Goal: Transaction & Acquisition: Purchase product/service

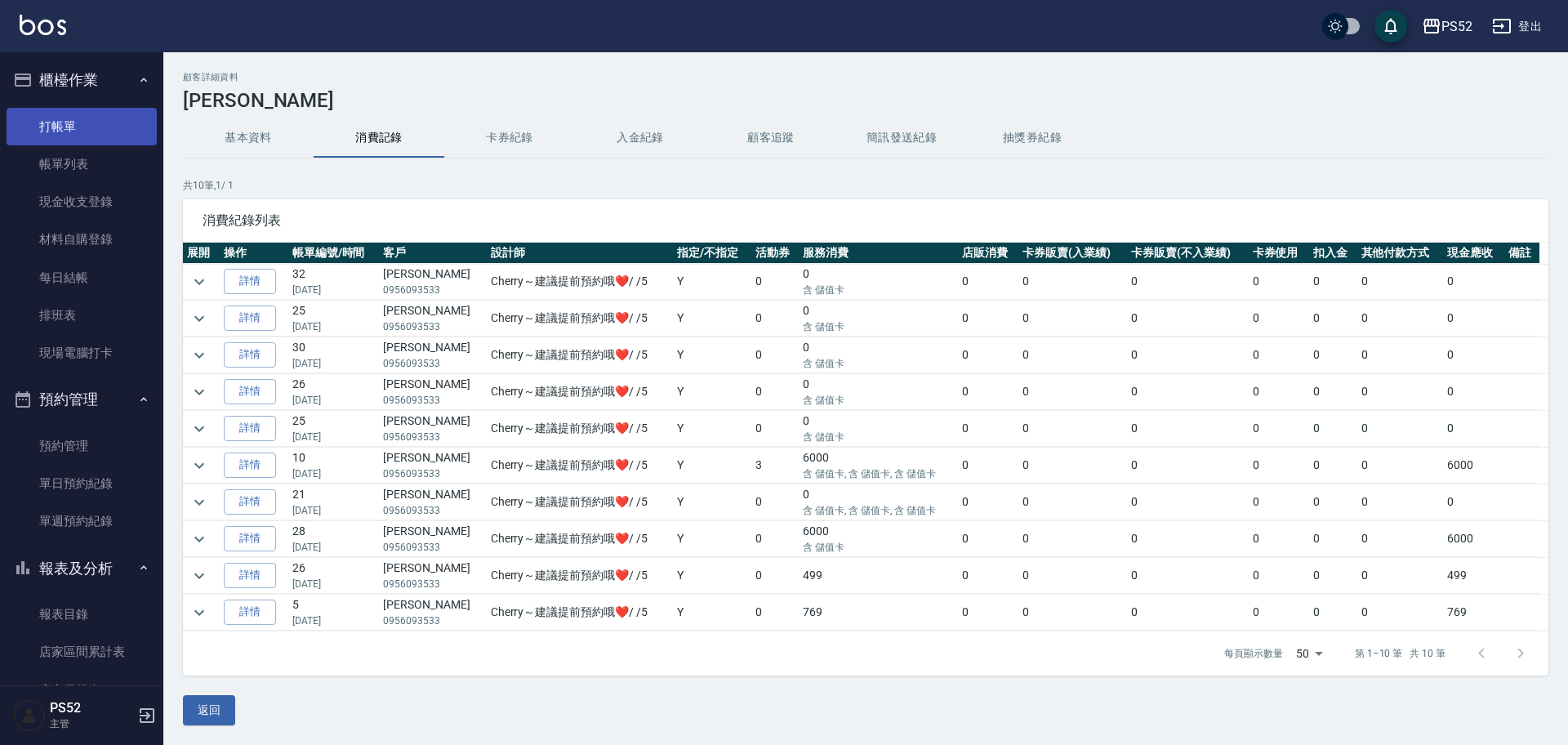
click at [75, 140] on link "打帳單" at bounding box center [81, 126] width 150 height 37
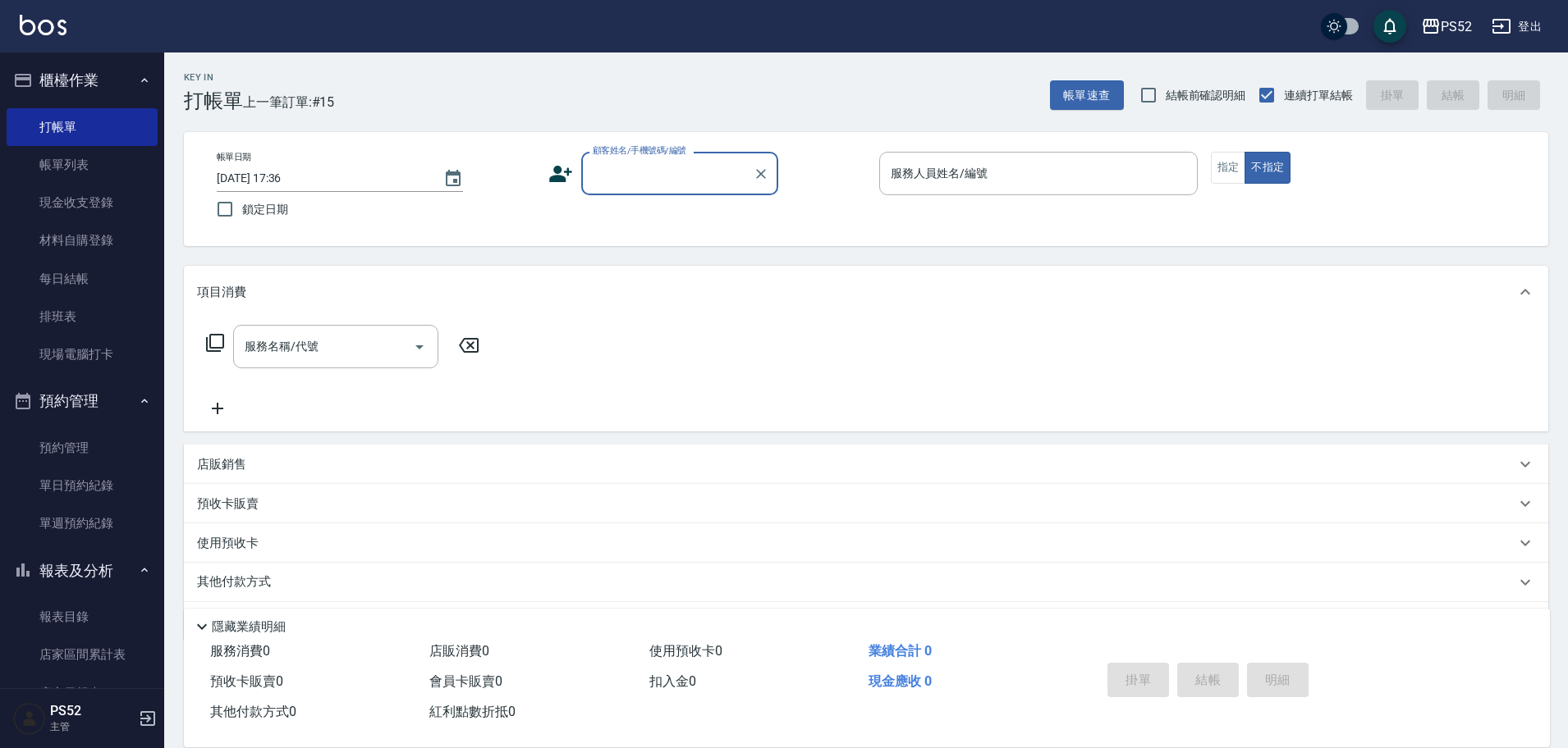
click at [678, 186] on input "顧客姓名/手機號碼/編號" at bounding box center [667, 174] width 157 height 29
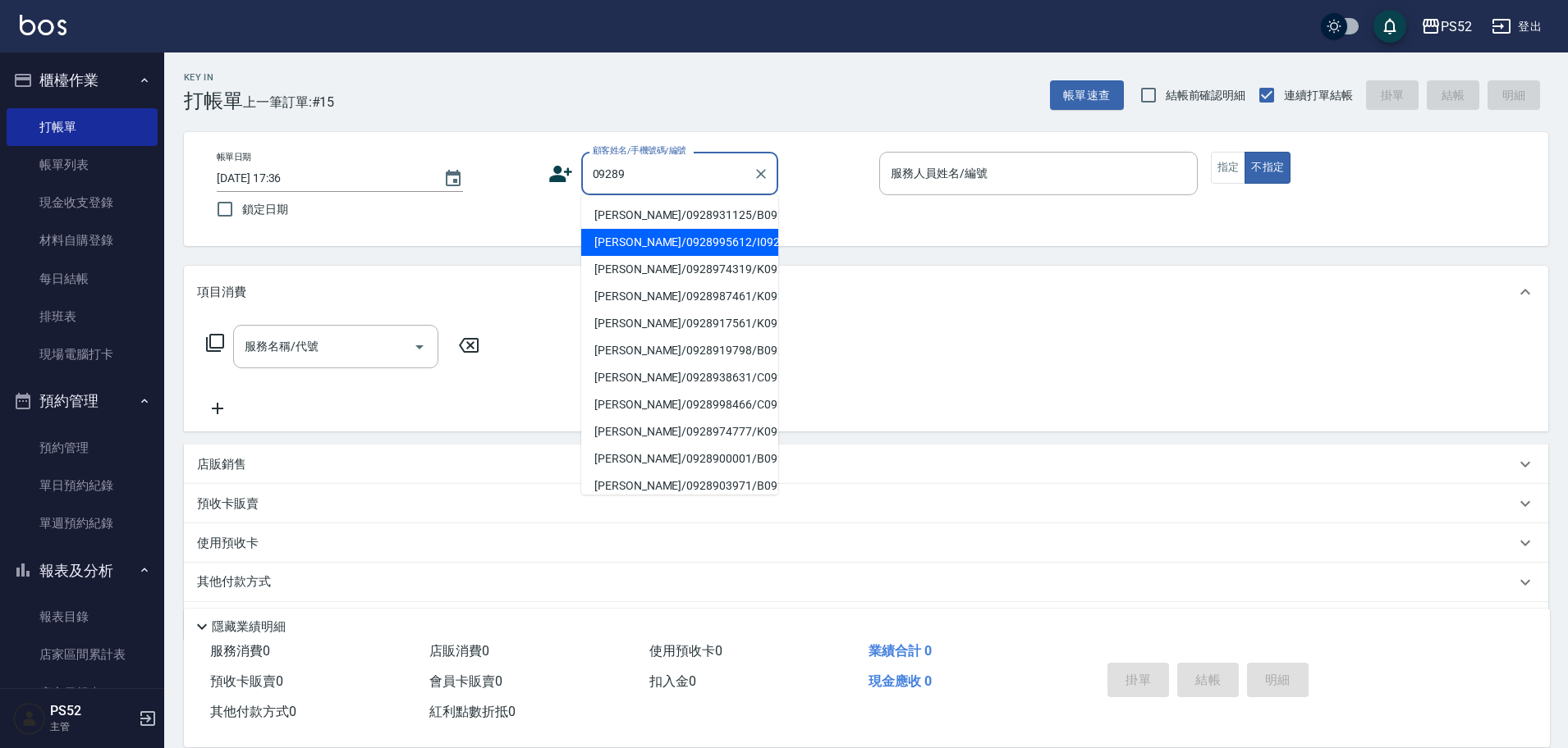
click at [621, 253] on li "[PERSON_NAME]/0928995612/I0928995612" at bounding box center [679, 243] width 197 height 27
type input "[PERSON_NAME]/0928995612/I0928995612"
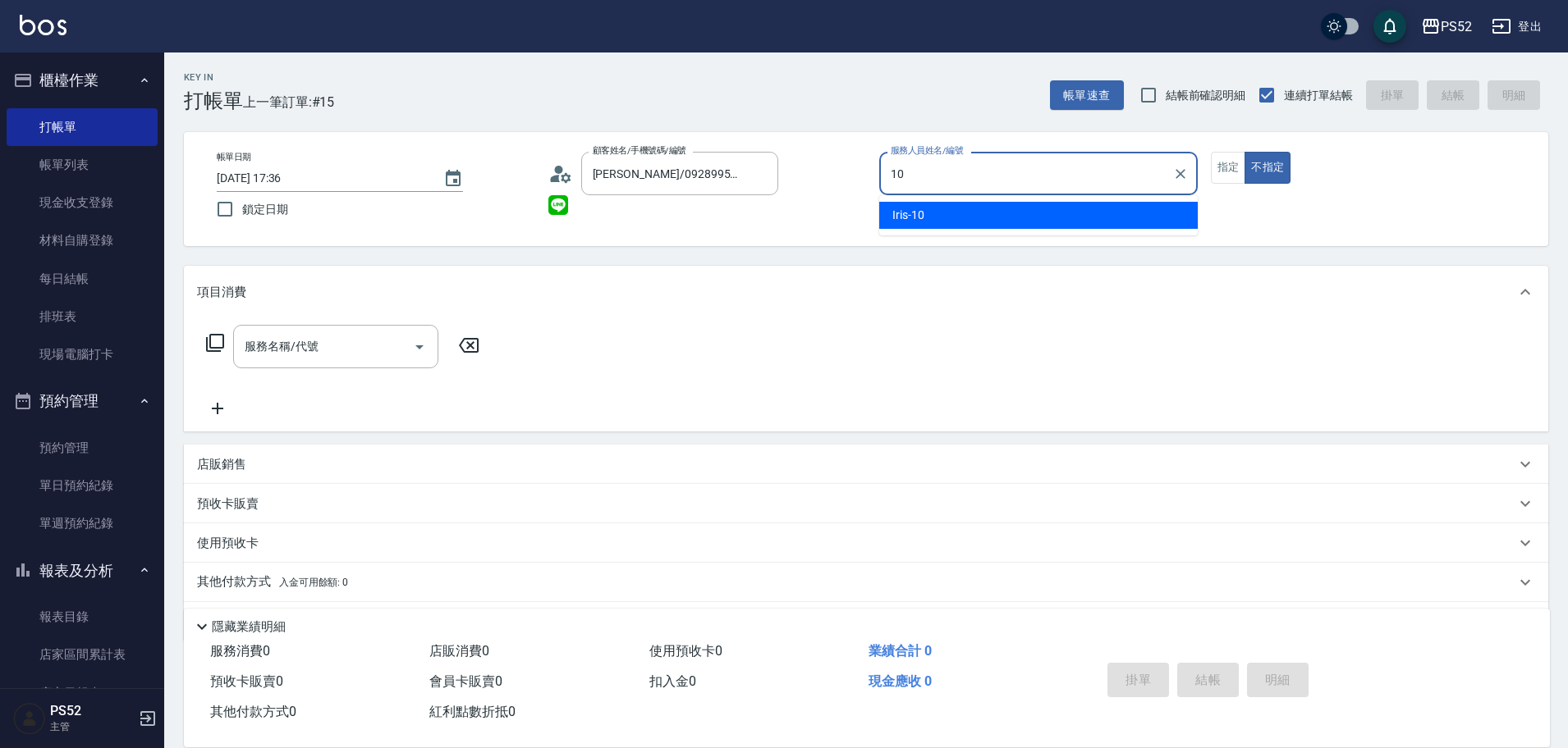
type input "Iris-10"
type button "false"
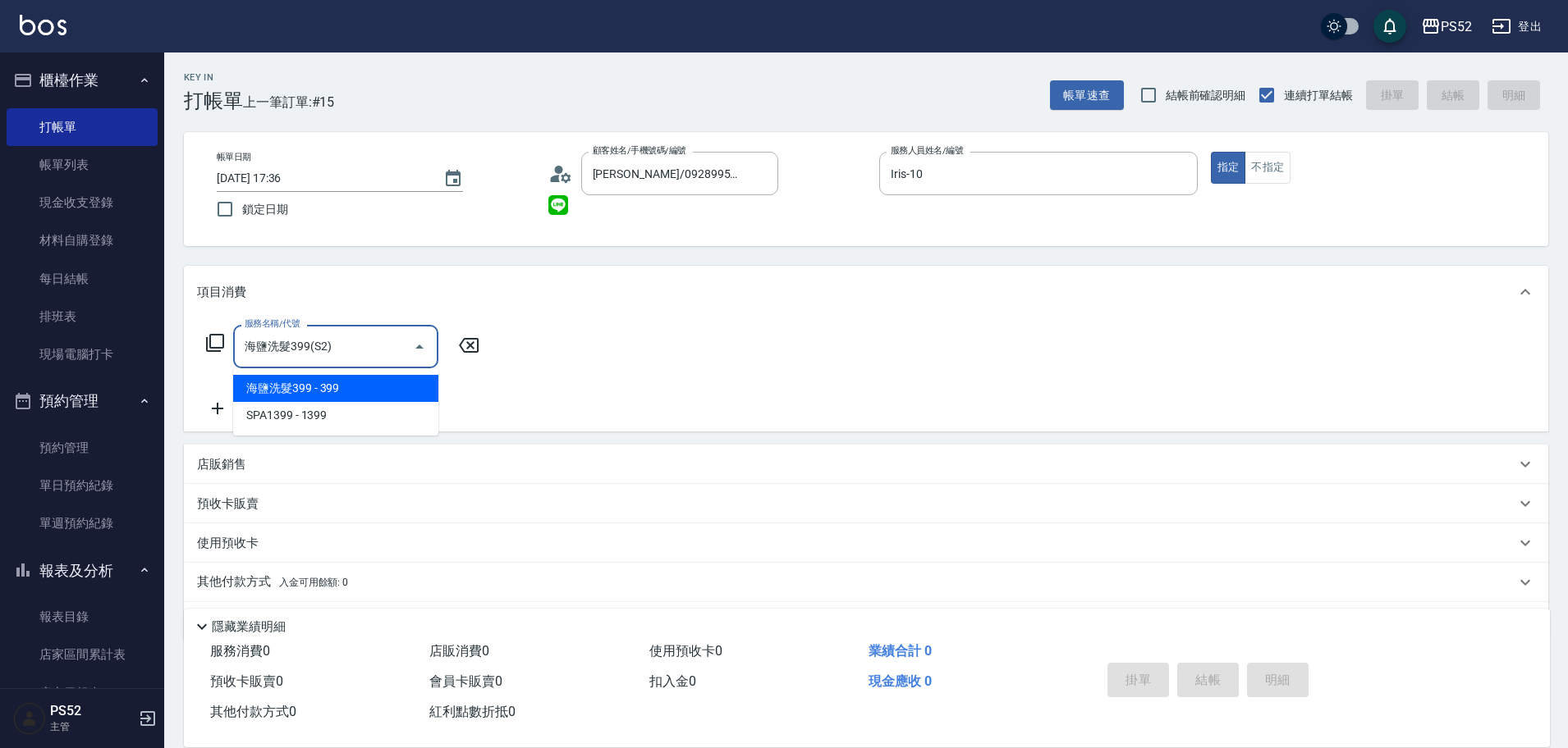
type input "海鹽洗髮399(S2)"
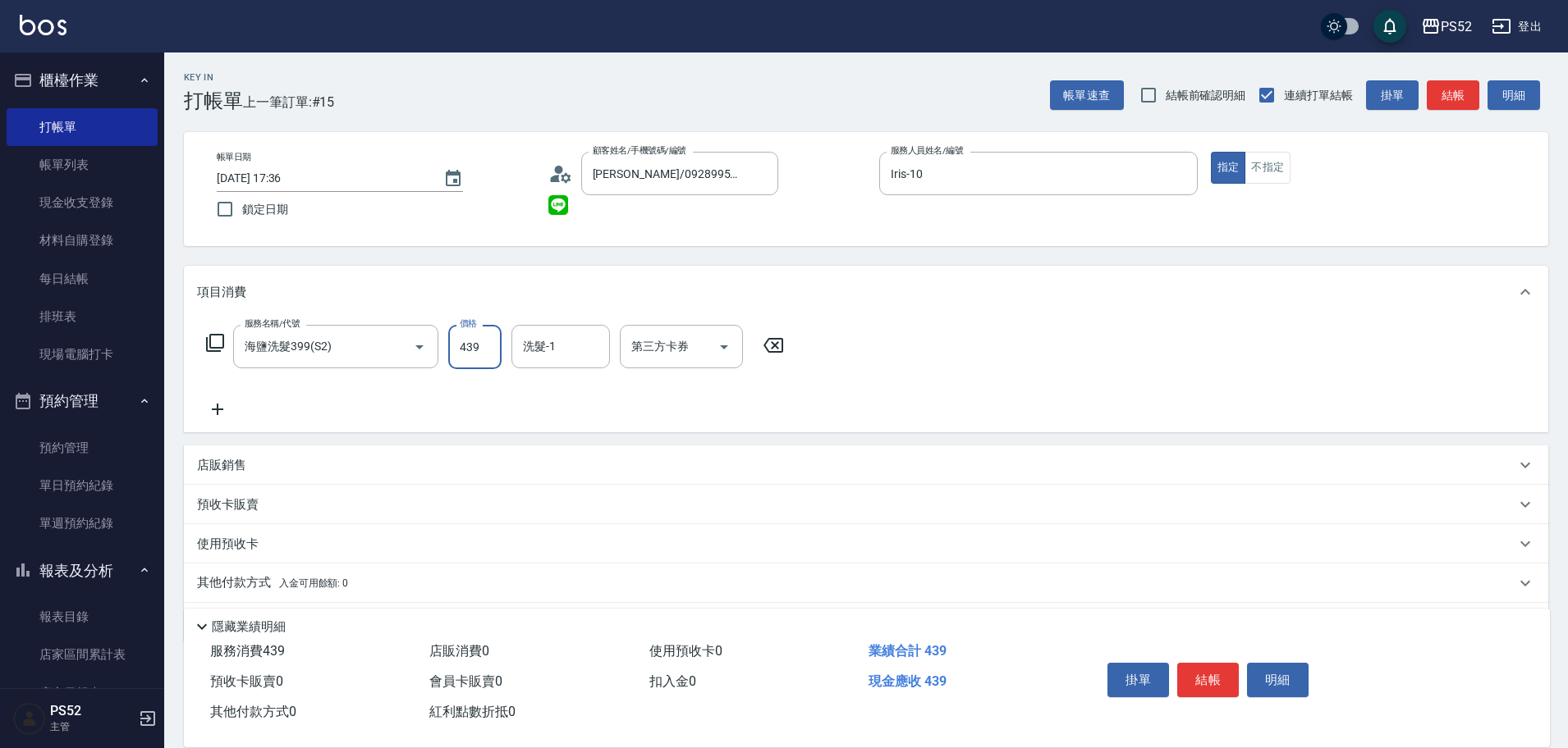
type input "439"
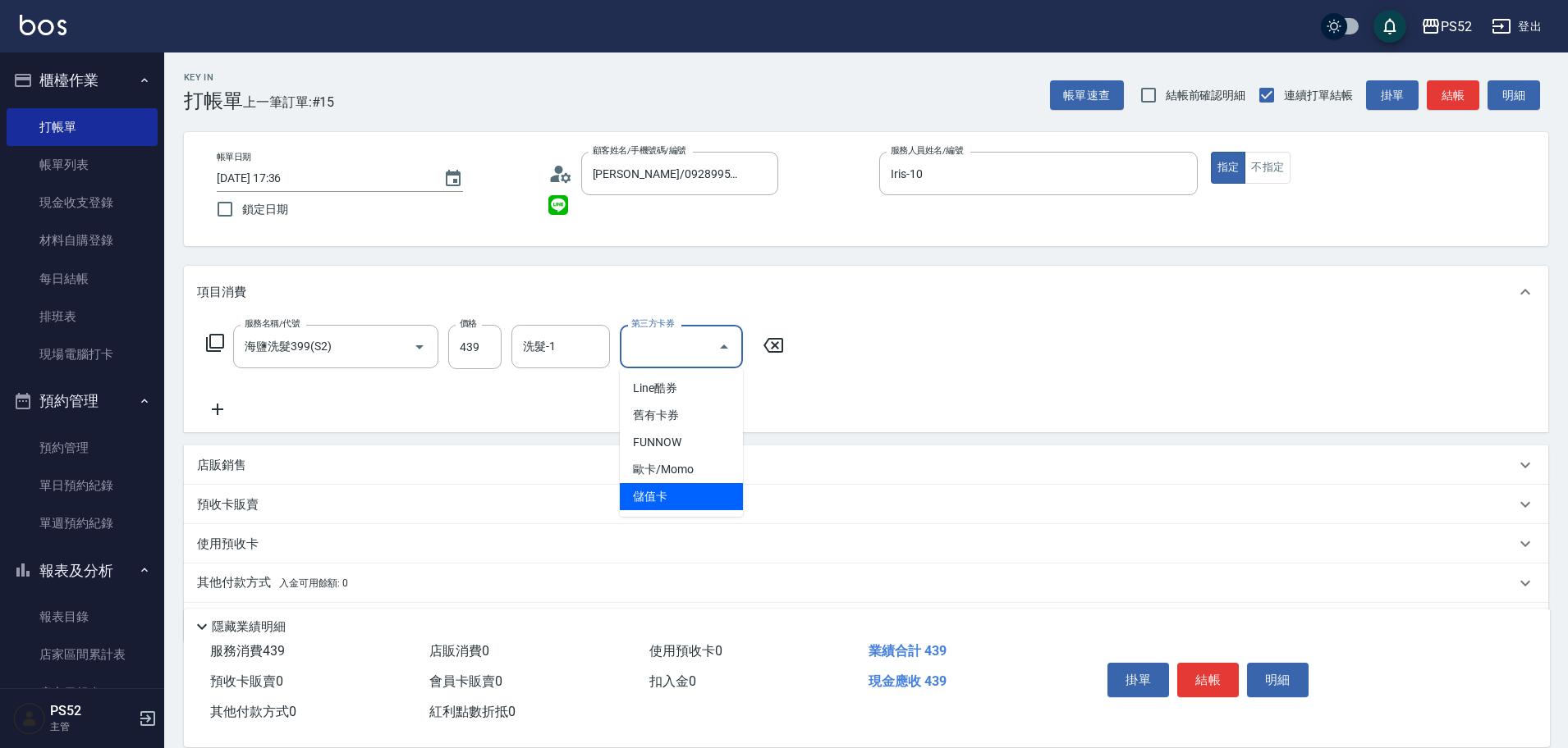
type input "儲值卡"
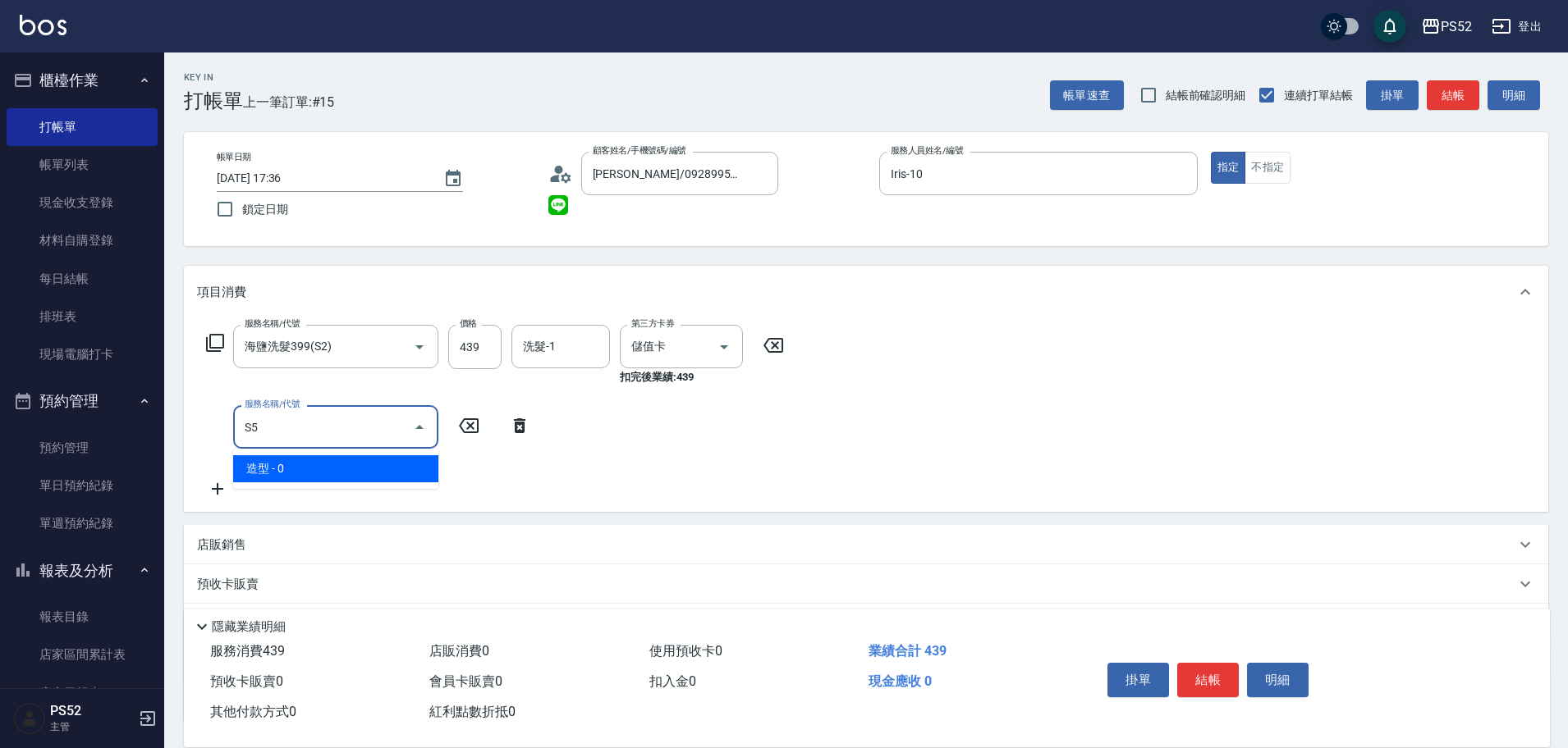
type input "造型(S5)"
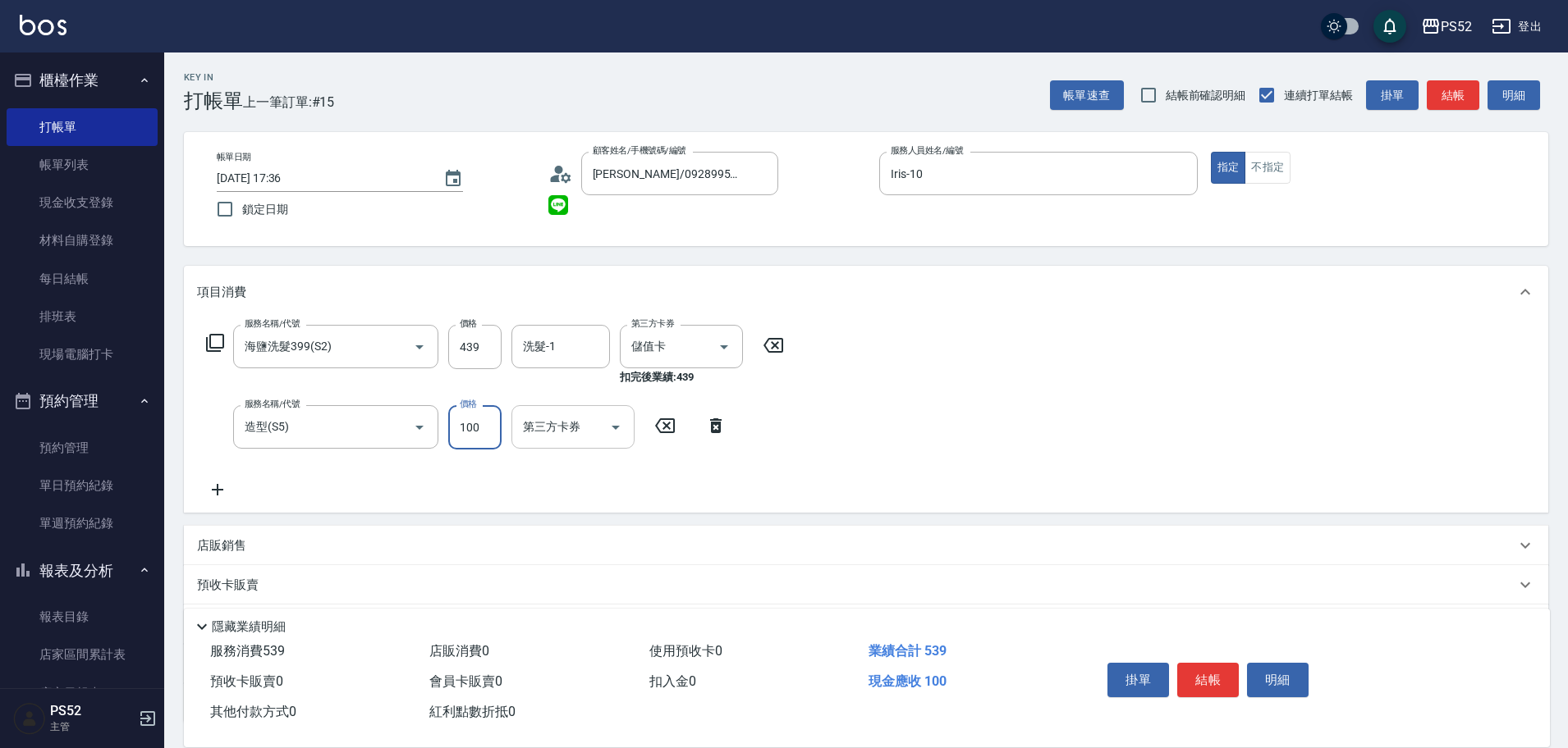
type input "100"
click at [534, 438] on input "第三方卡券" at bounding box center [560, 427] width 83 height 29
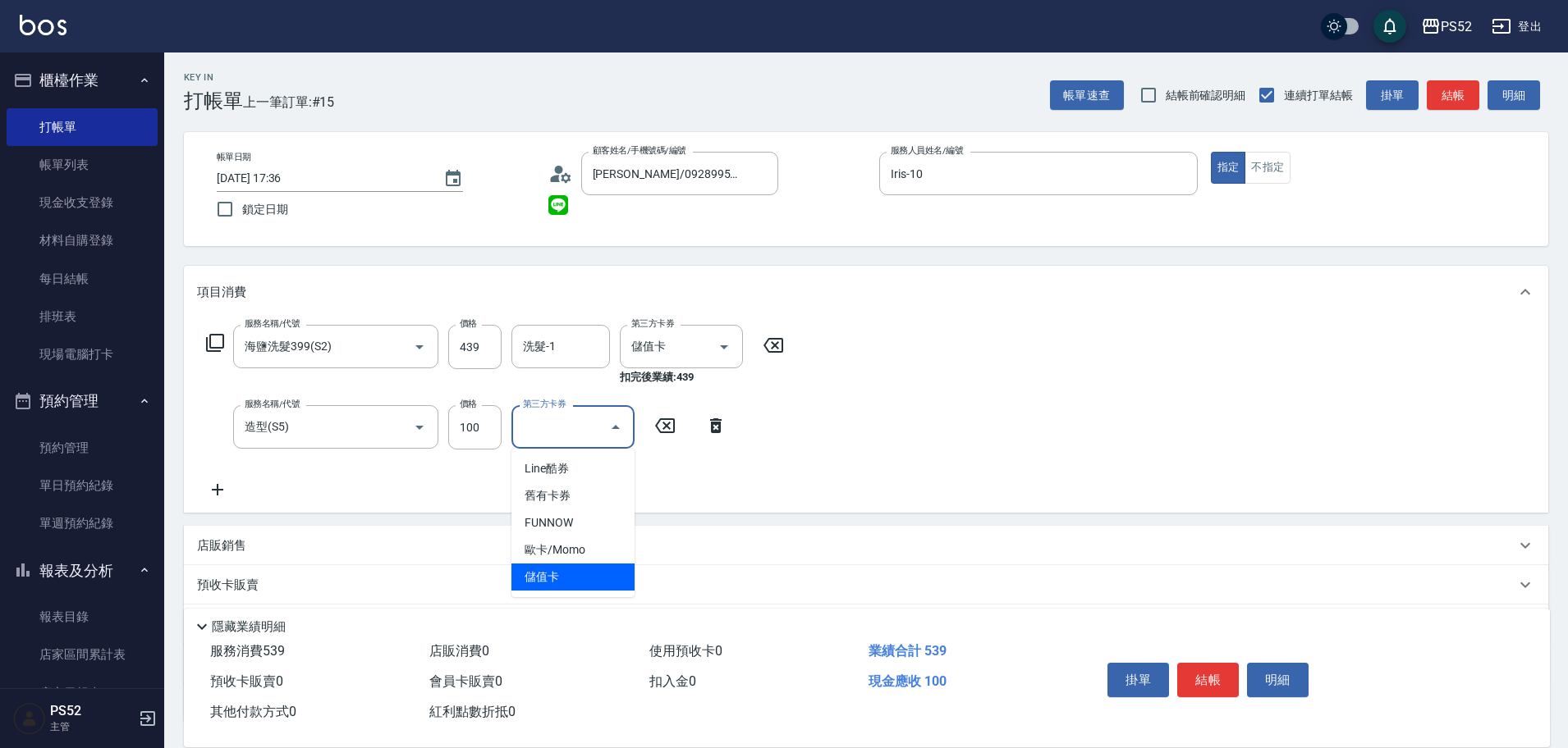
click at [563, 580] on span "儲值卡" at bounding box center [573, 577] width 123 height 27
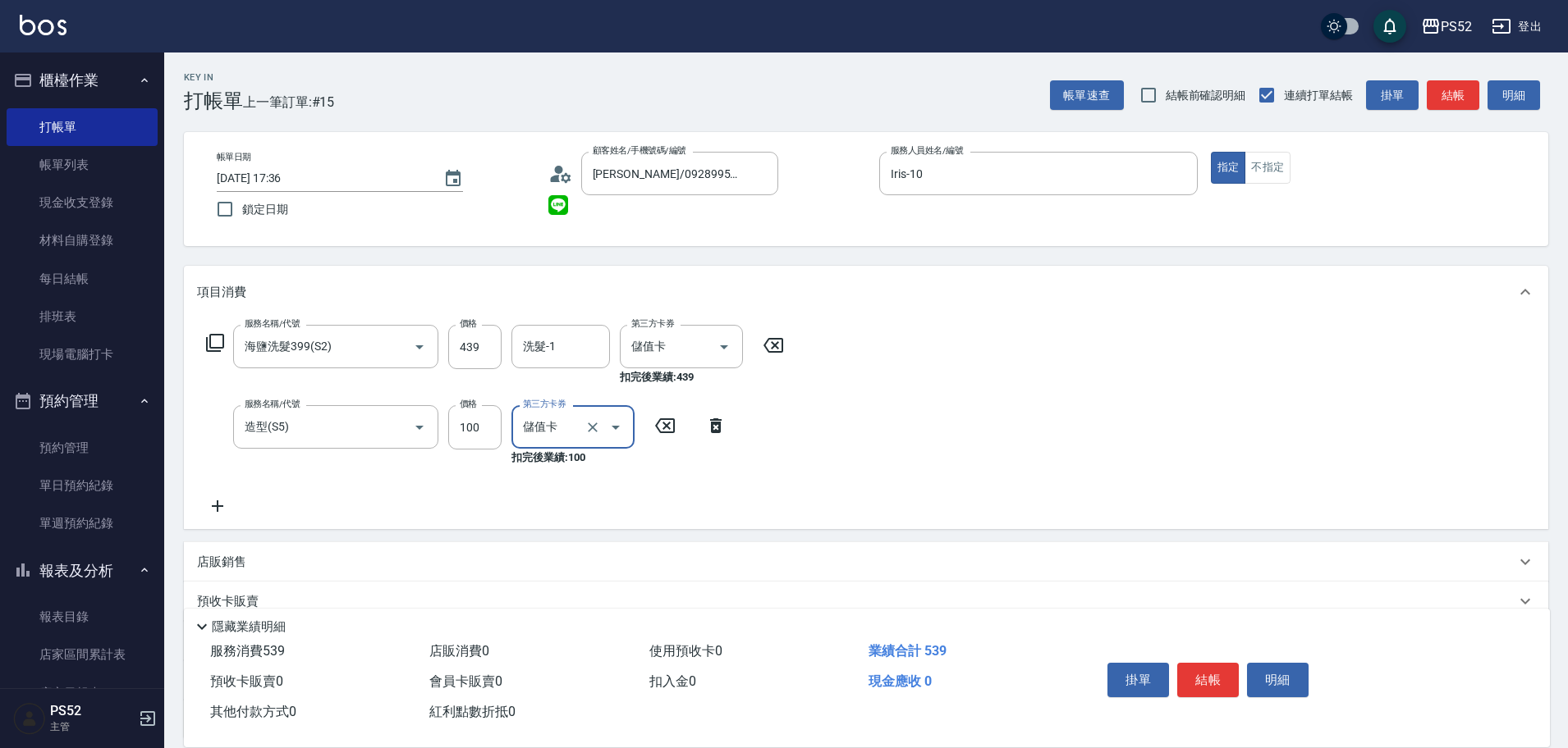
type input "儲值卡"
click at [1183, 680] on button "結帳" at bounding box center [1208, 680] width 61 height 34
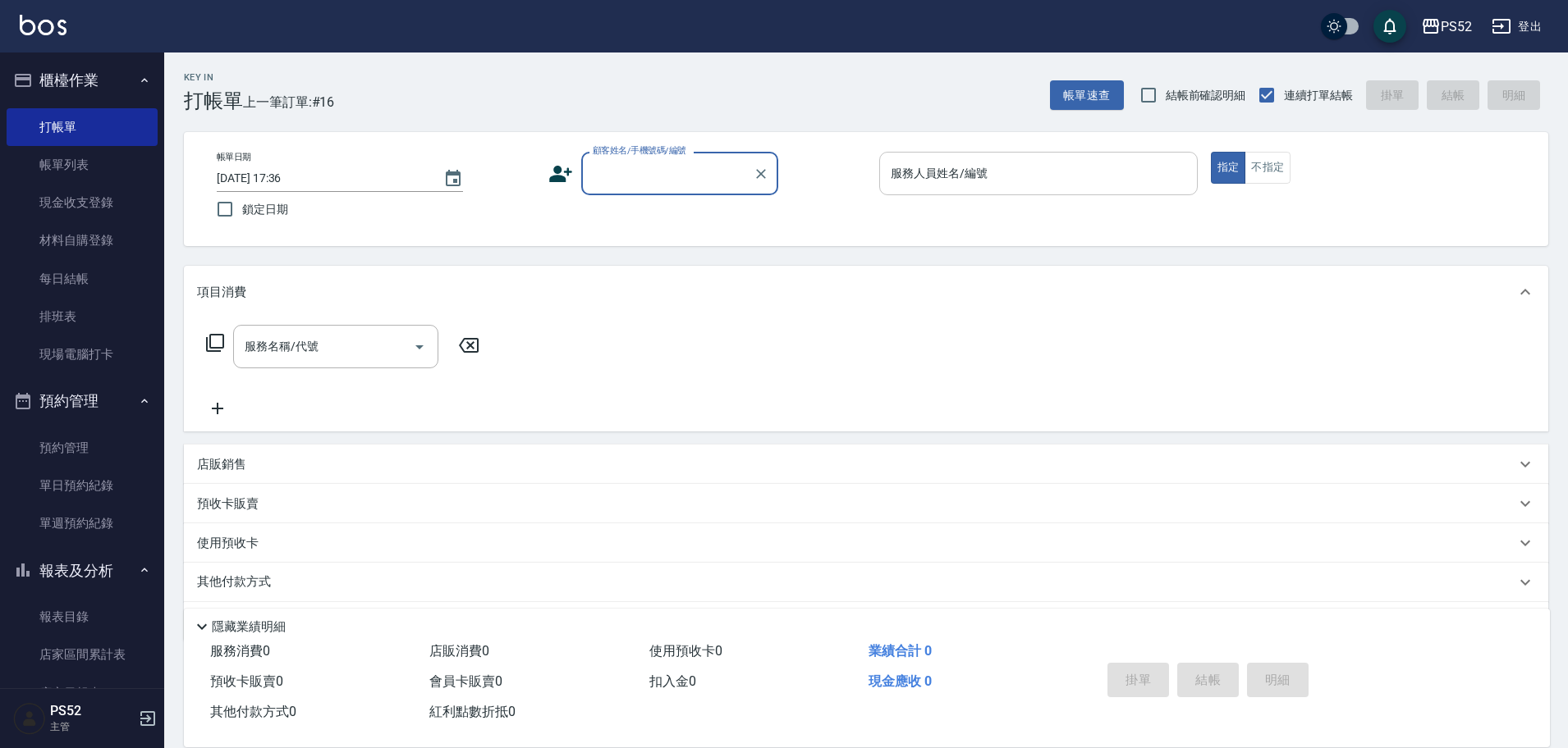
click at [1095, 185] on input "服務人員姓名/編號" at bounding box center [1038, 174] width 304 height 29
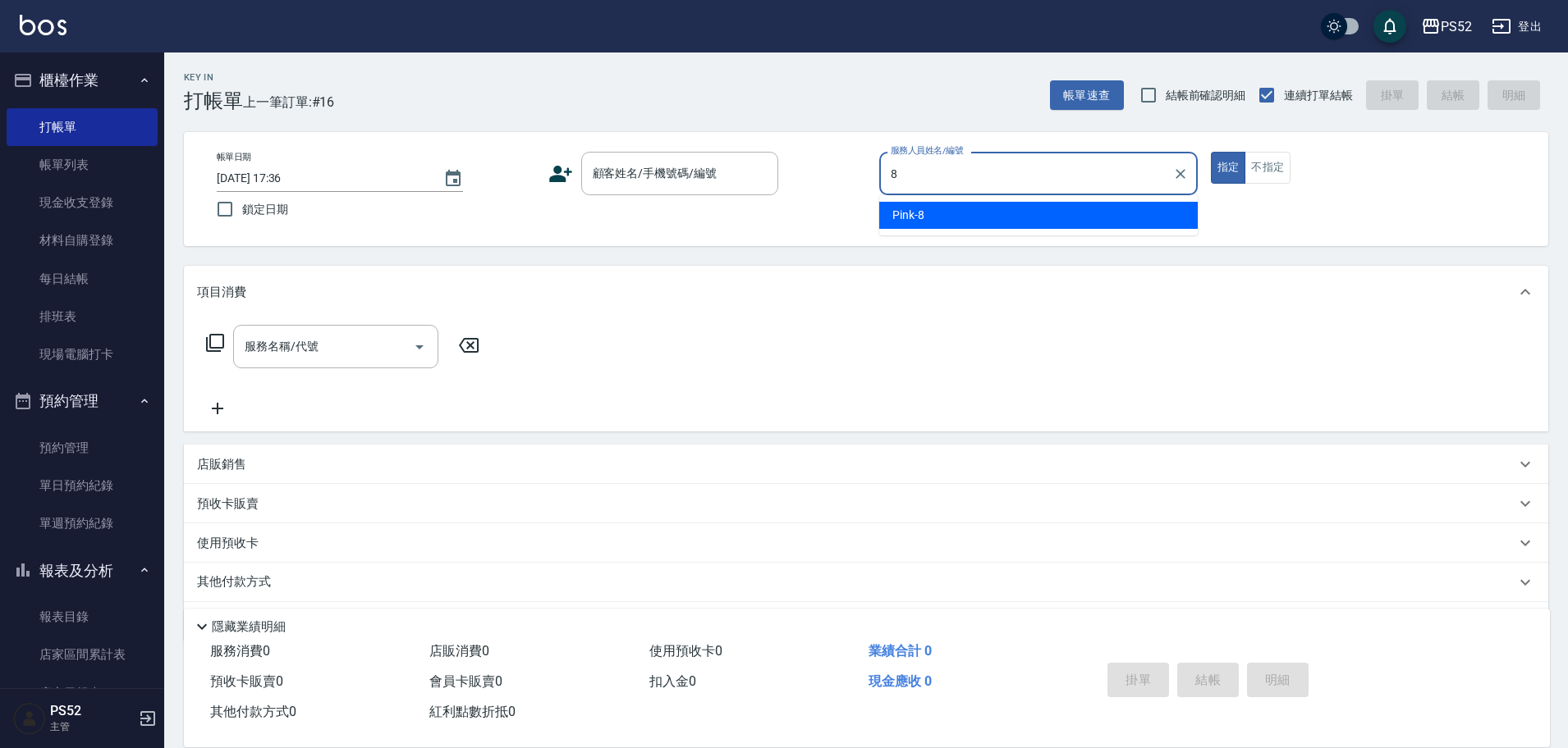
type input "Pink-8"
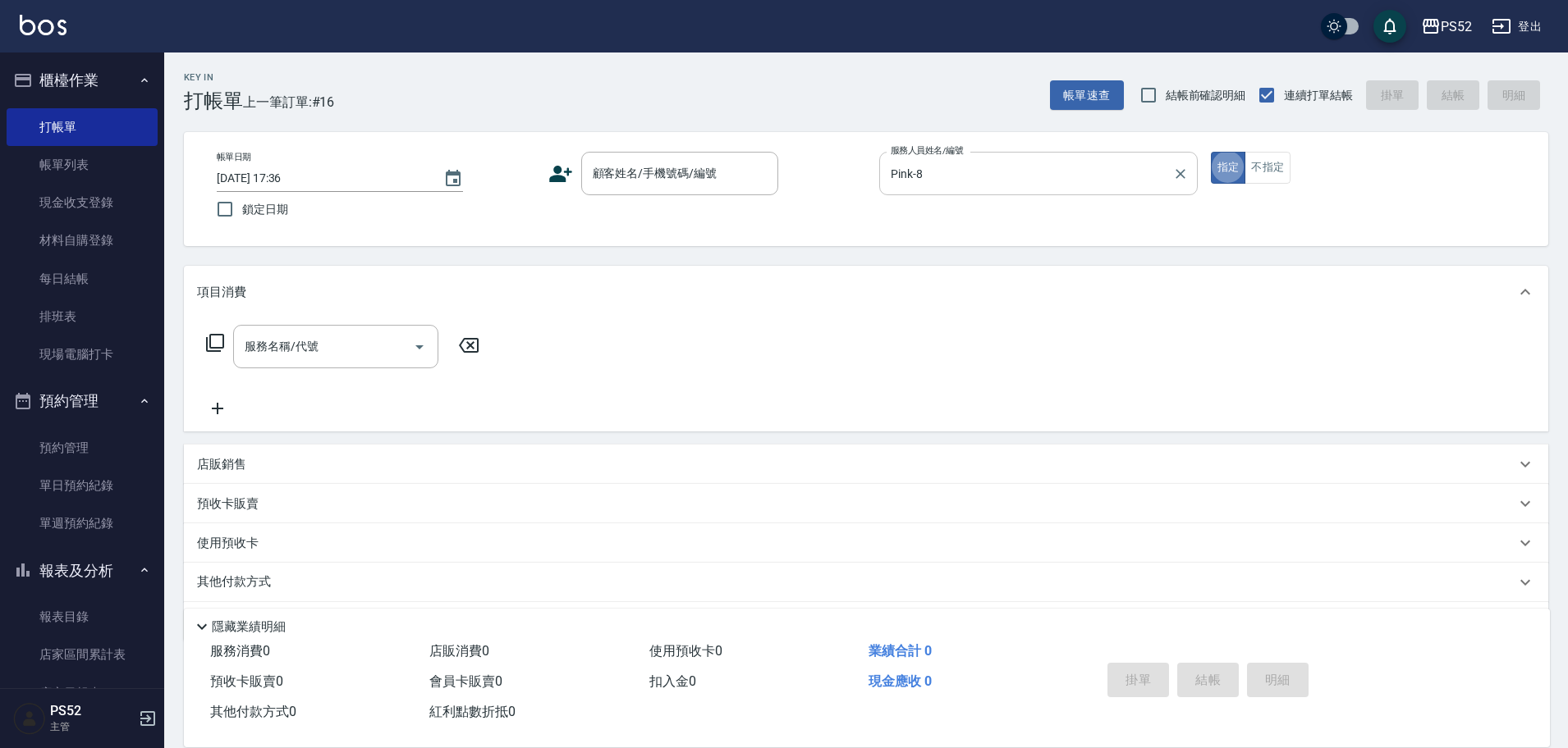
type button "true"
click at [681, 162] on div "顧客姓名/手機號碼/編號 顧客姓名/手機號碼/編號" at bounding box center [679, 173] width 197 height 43
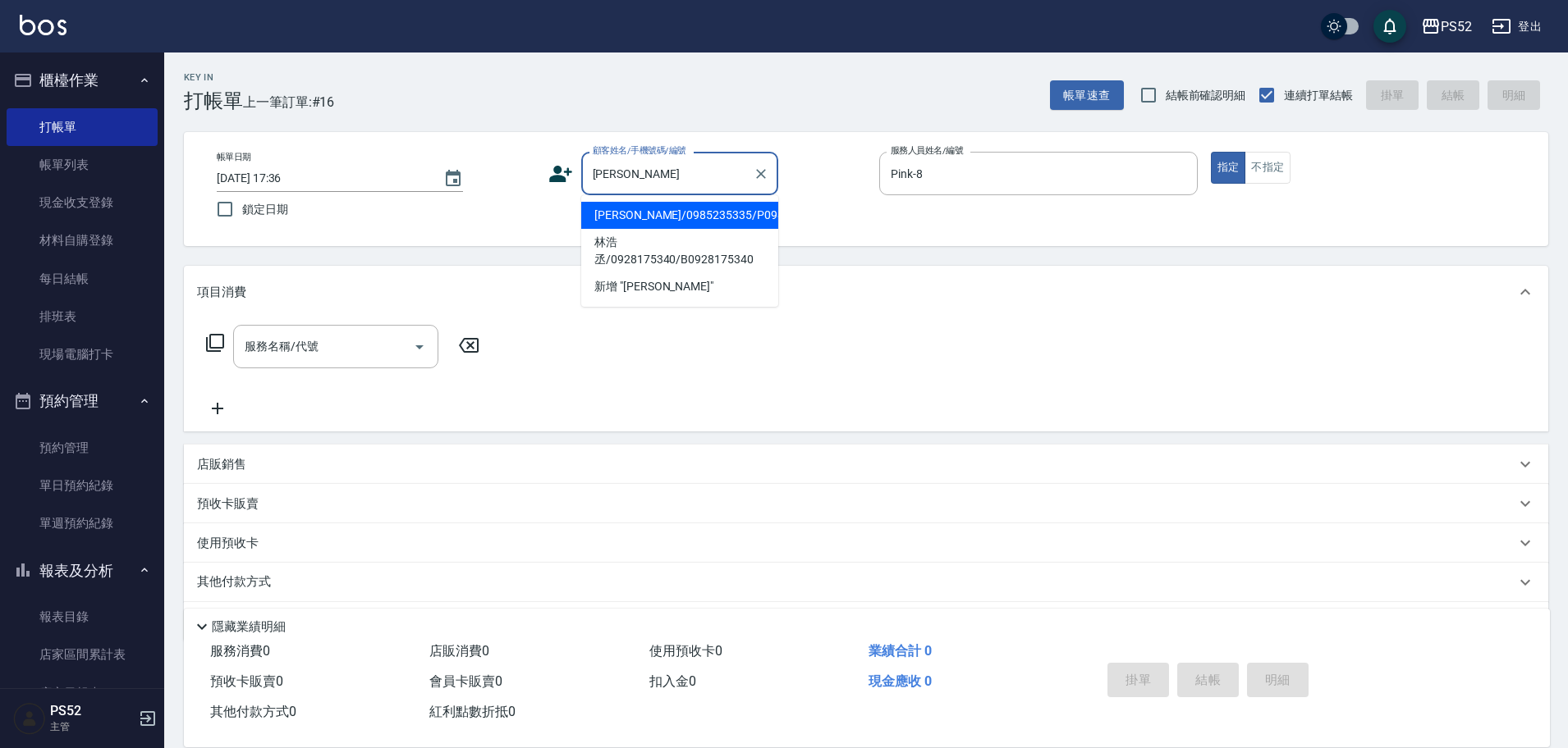
click at [604, 215] on li "[PERSON_NAME]/0985235335/P0985235335" at bounding box center [679, 215] width 197 height 27
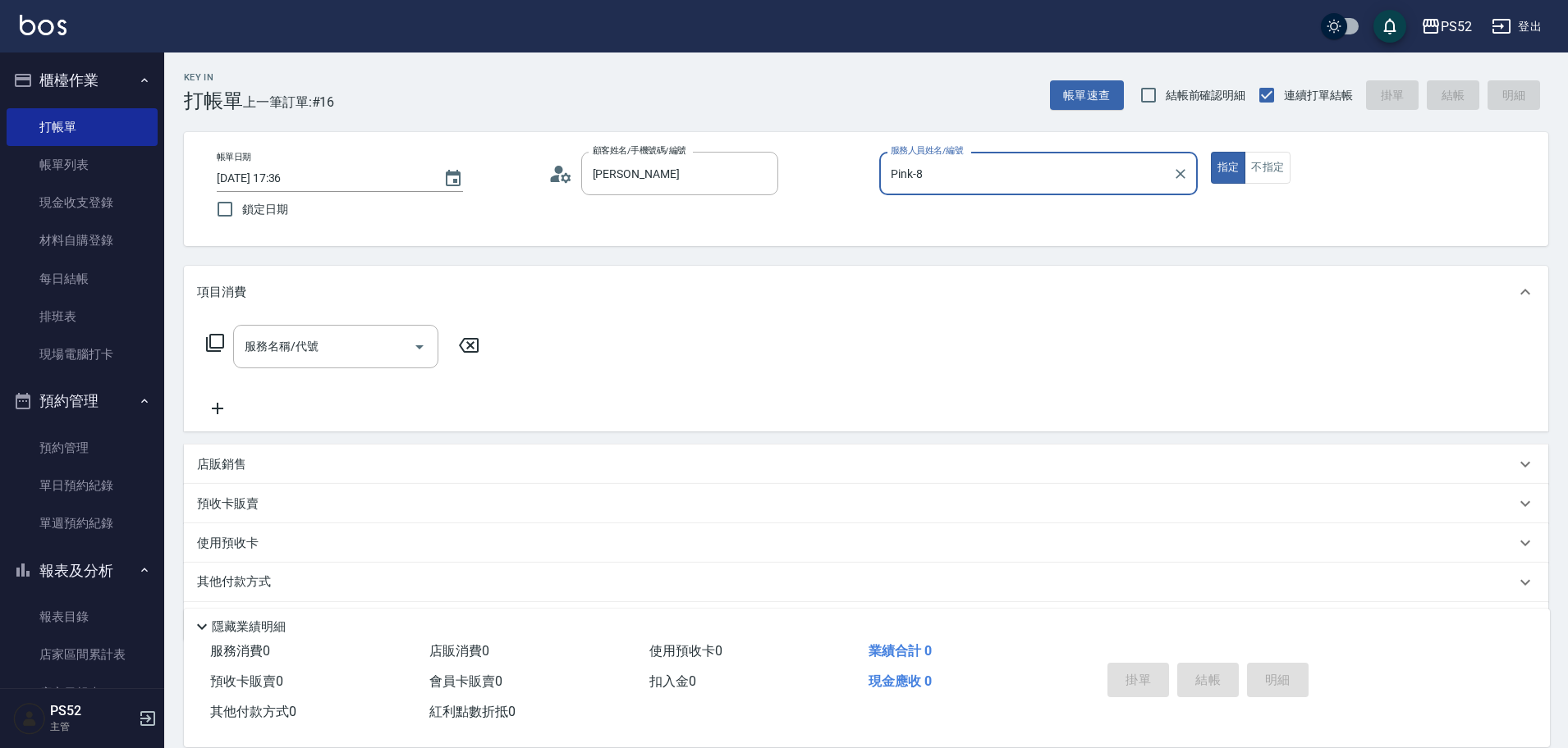
type input "[PERSON_NAME]/0985235335/P0985235335"
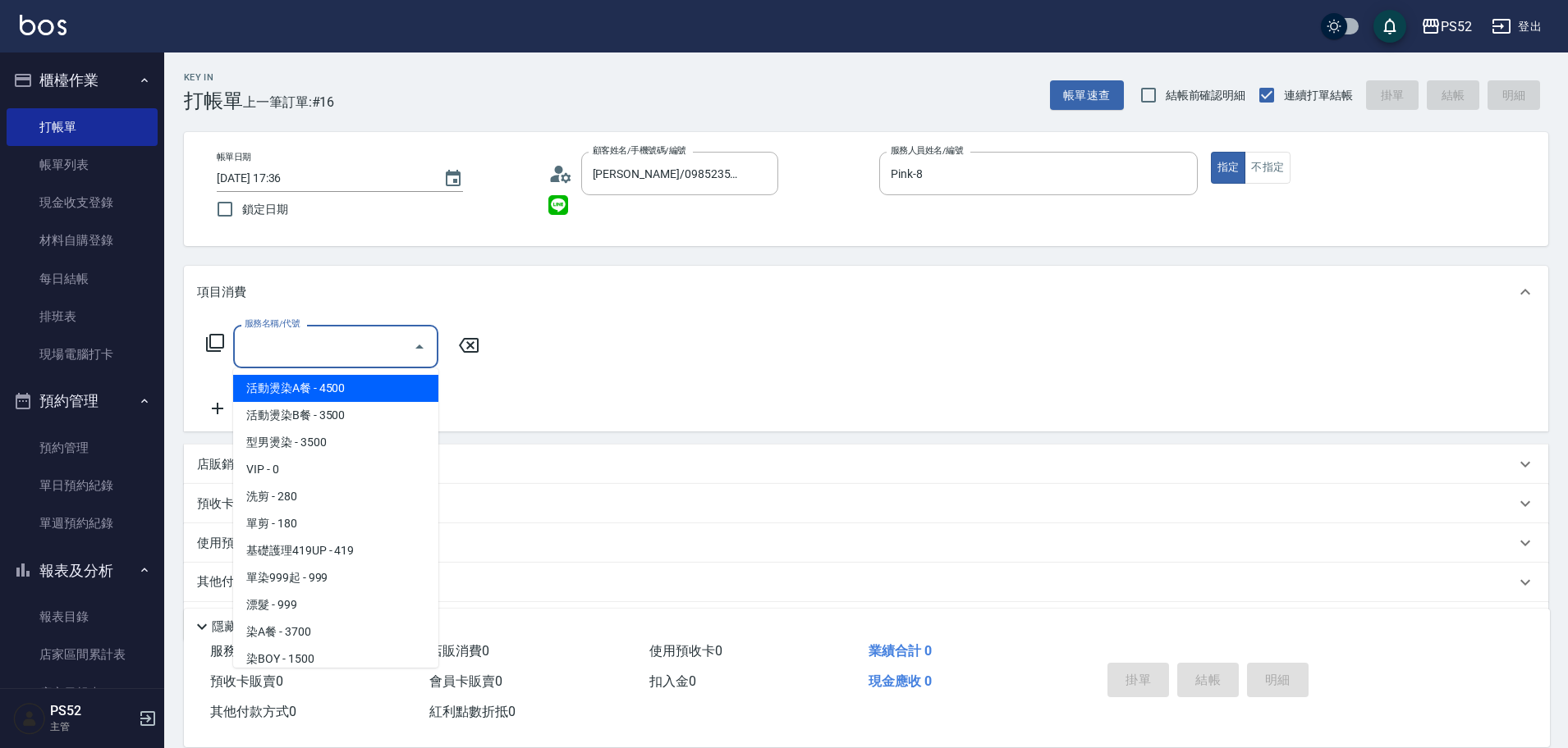
click at [315, 342] on div "服務名稱/代號 服務名稱/代號" at bounding box center [335, 346] width 205 height 43
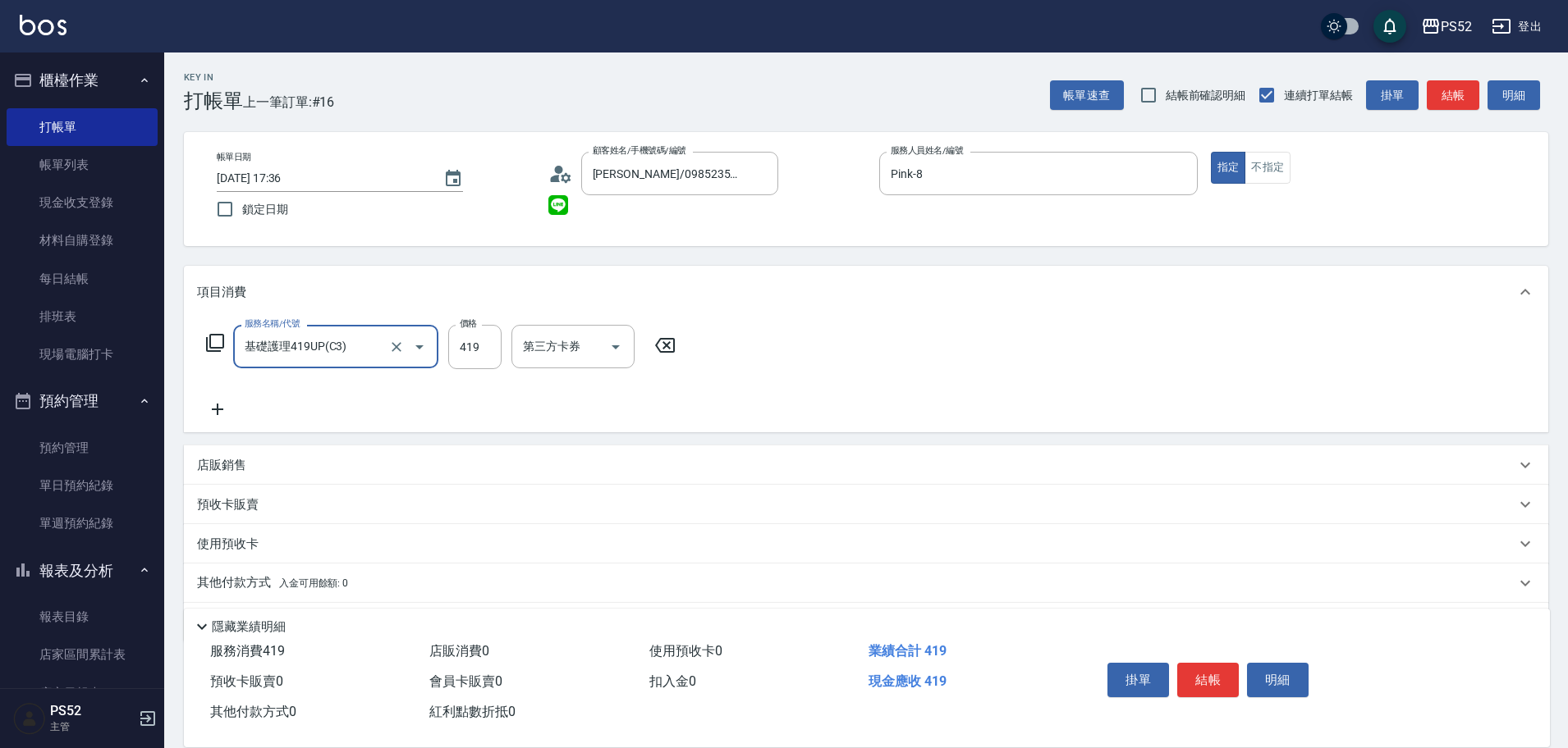
type input "基礎護理419UP(C3)"
type input "480"
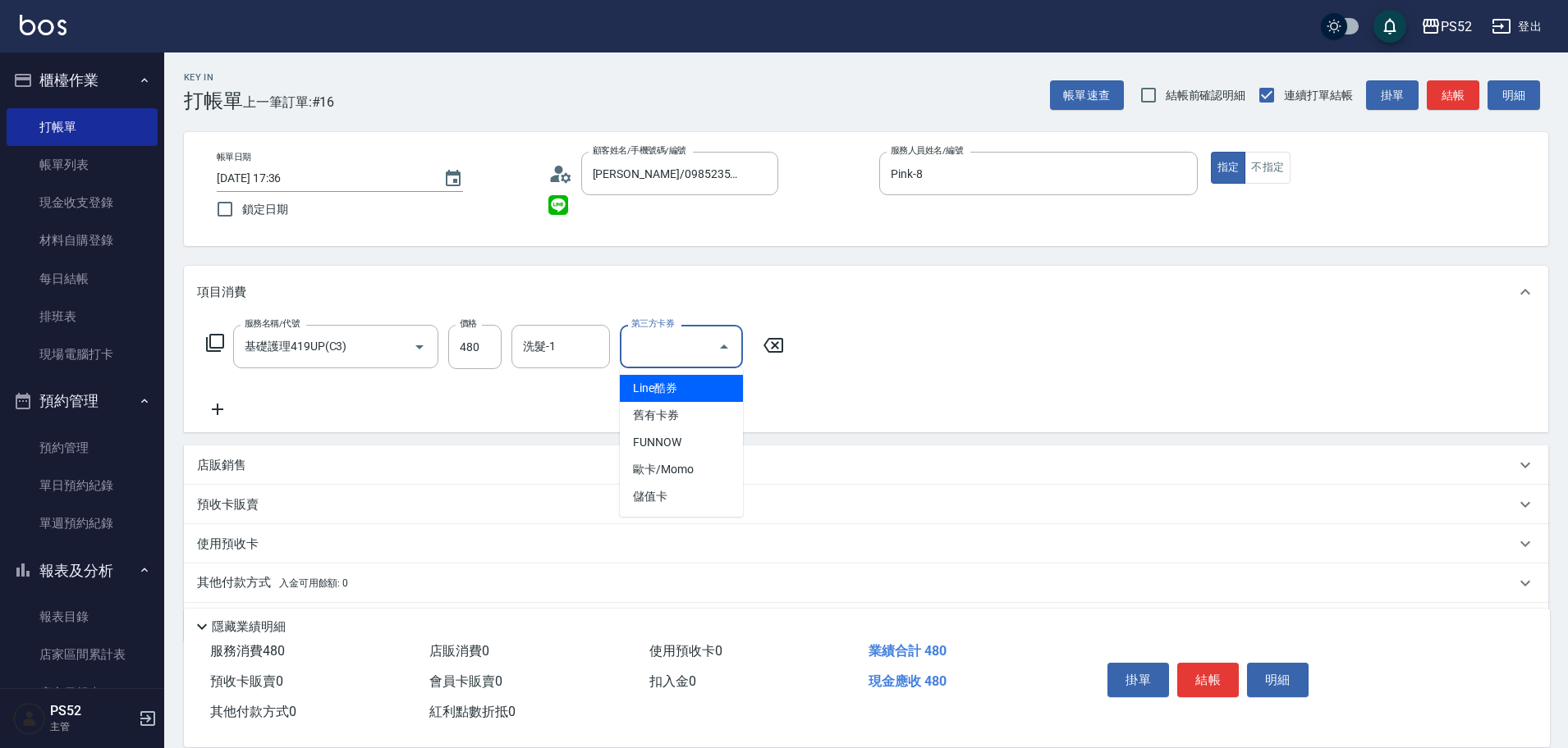
click at [699, 335] on input "第三方卡券" at bounding box center [669, 347] width 83 height 29
click at [682, 492] on span "儲值卡" at bounding box center [681, 497] width 123 height 27
type input "儲值卡"
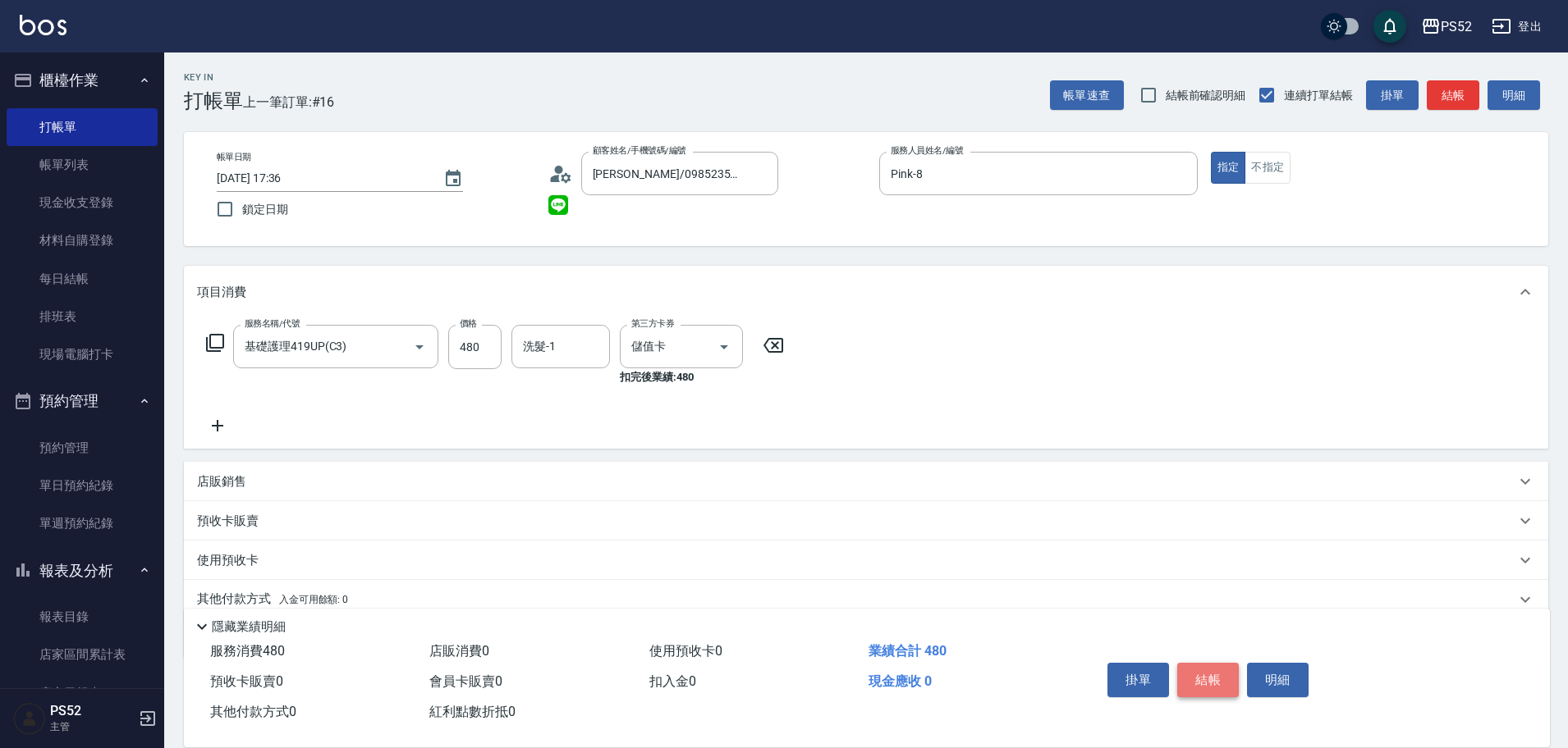
click at [1208, 673] on button "結帳" at bounding box center [1208, 680] width 61 height 34
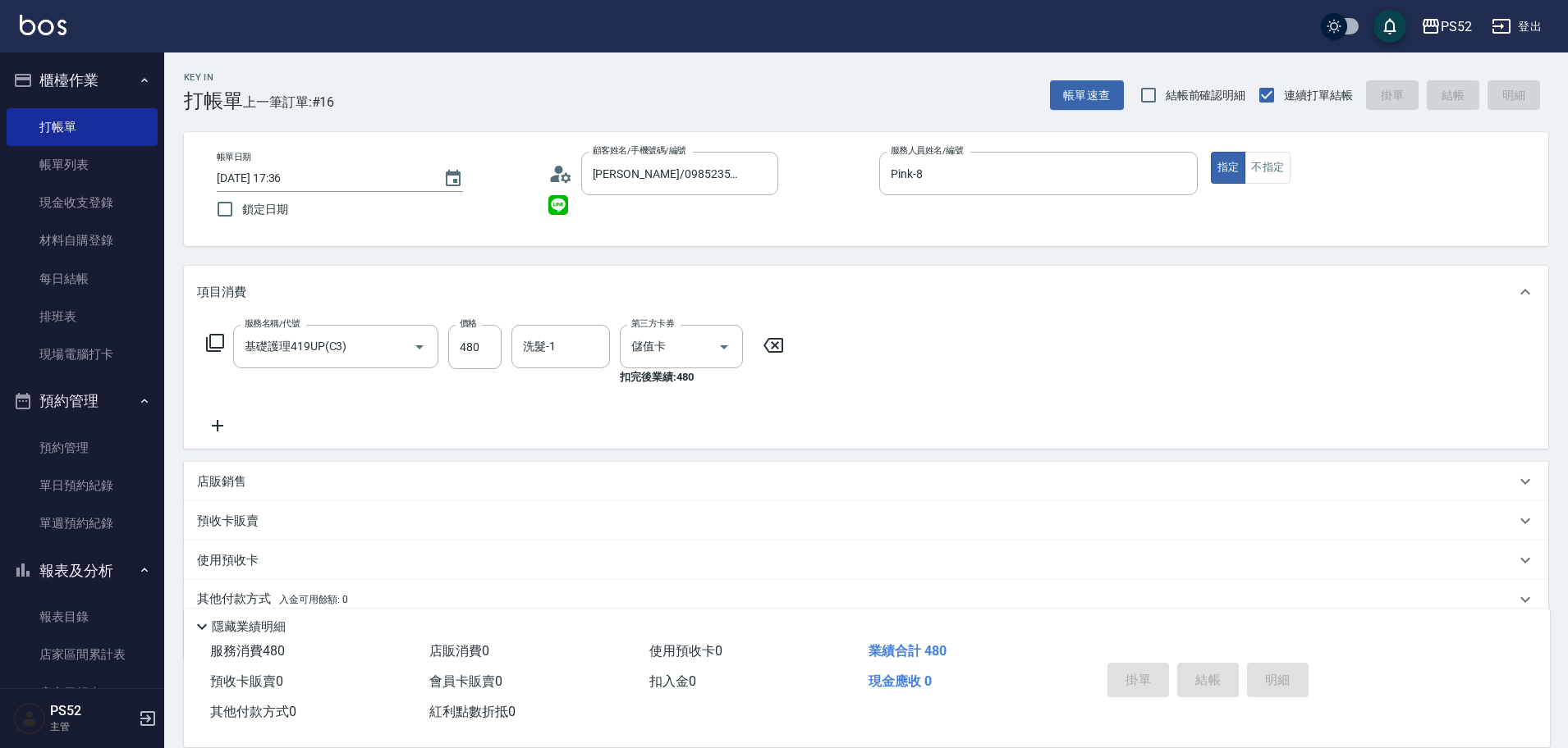
type input "[DATE] 17:39"
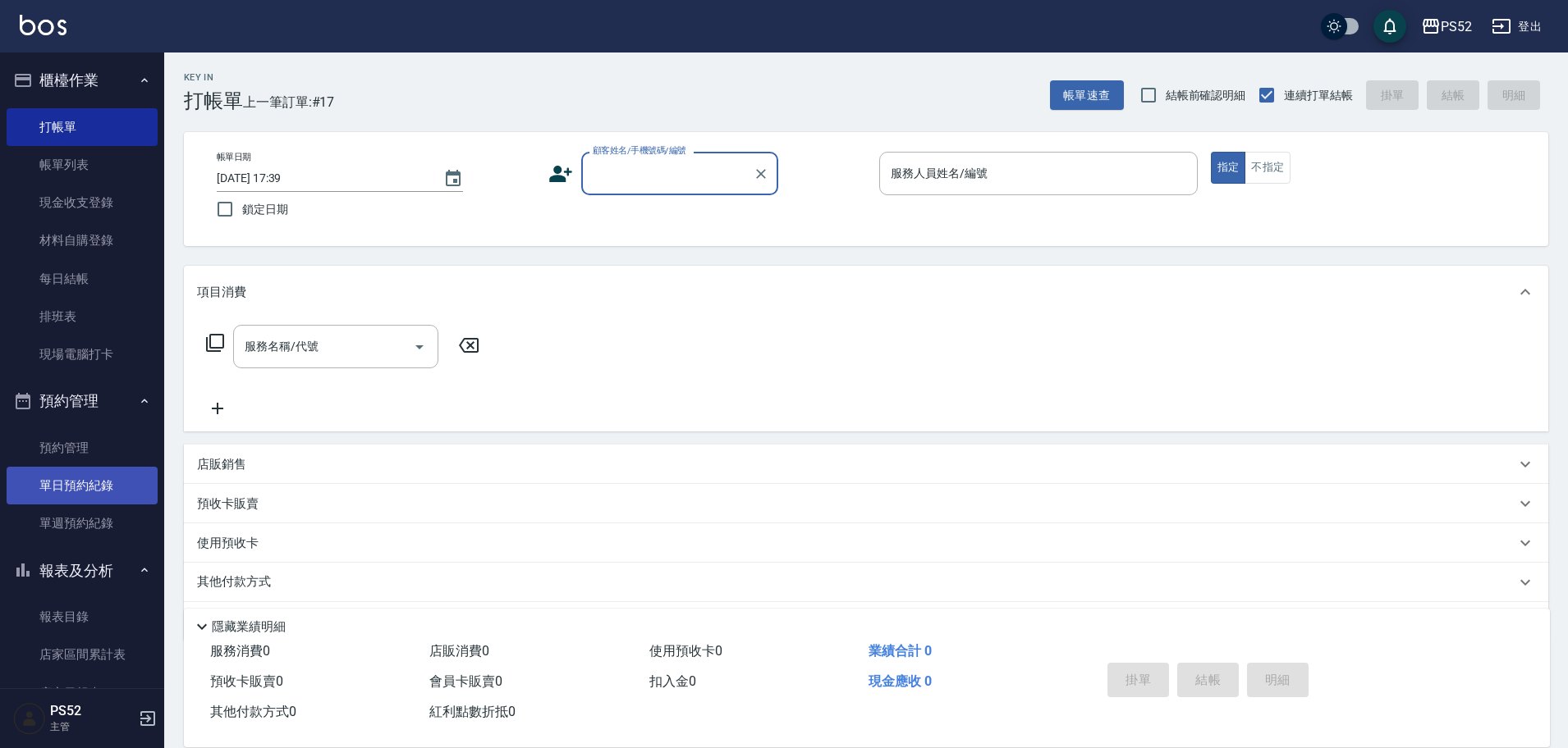
click at [80, 480] on link "單日預約紀錄" at bounding box center [82, 486] width 151 height 37
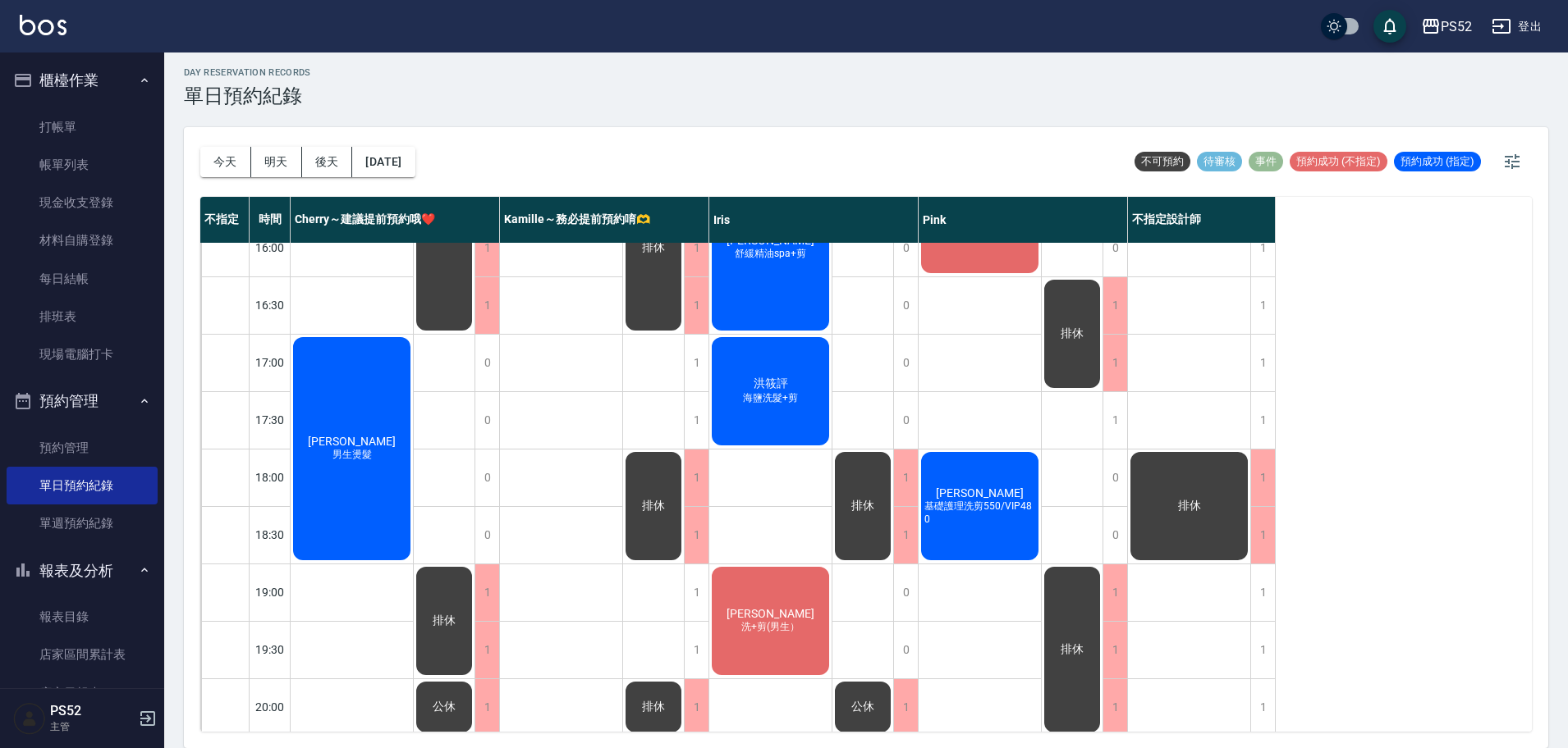
scroll to position [675, 0]
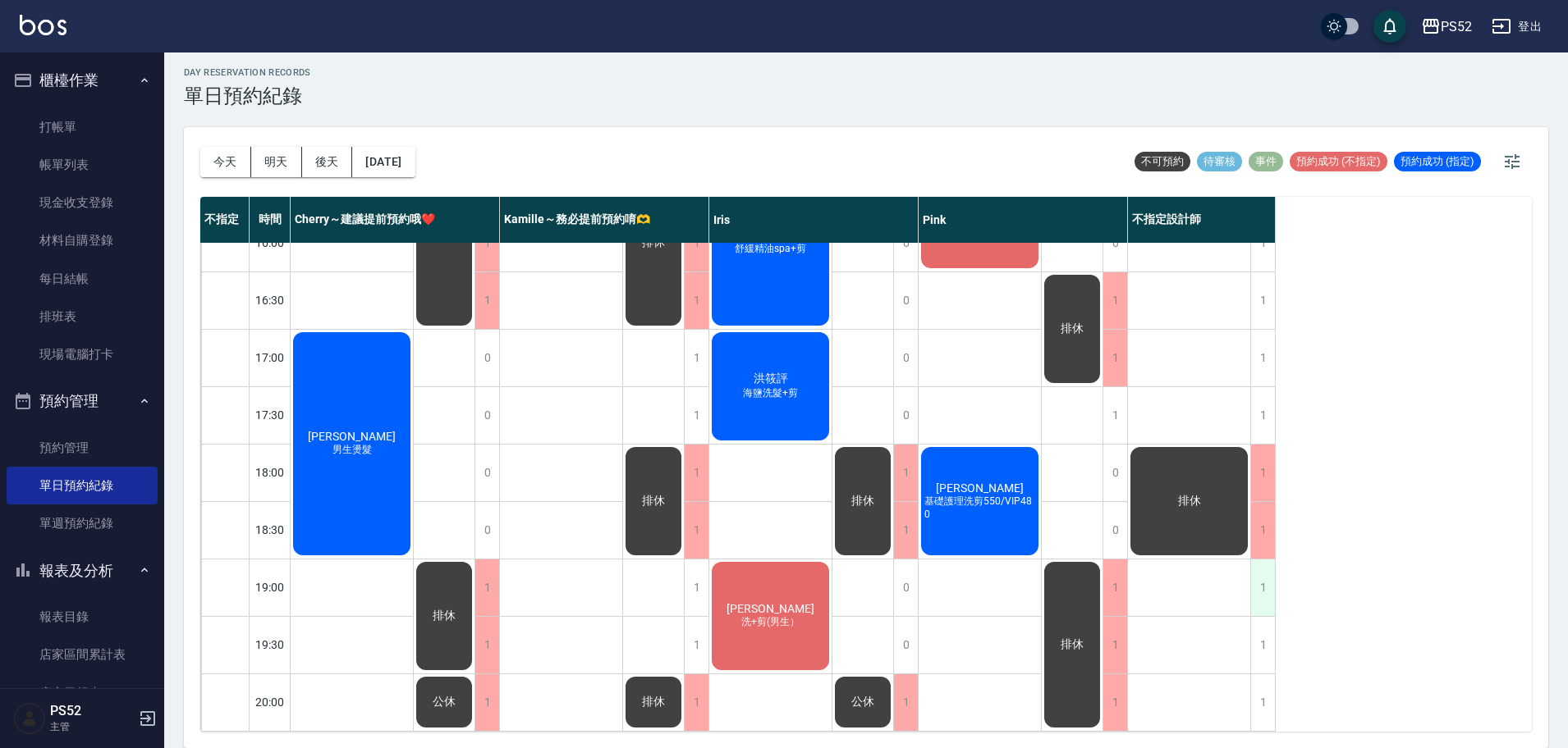
click at [1253, 580] on div "1" at bounding box center [1262, 588] width 25 height 57
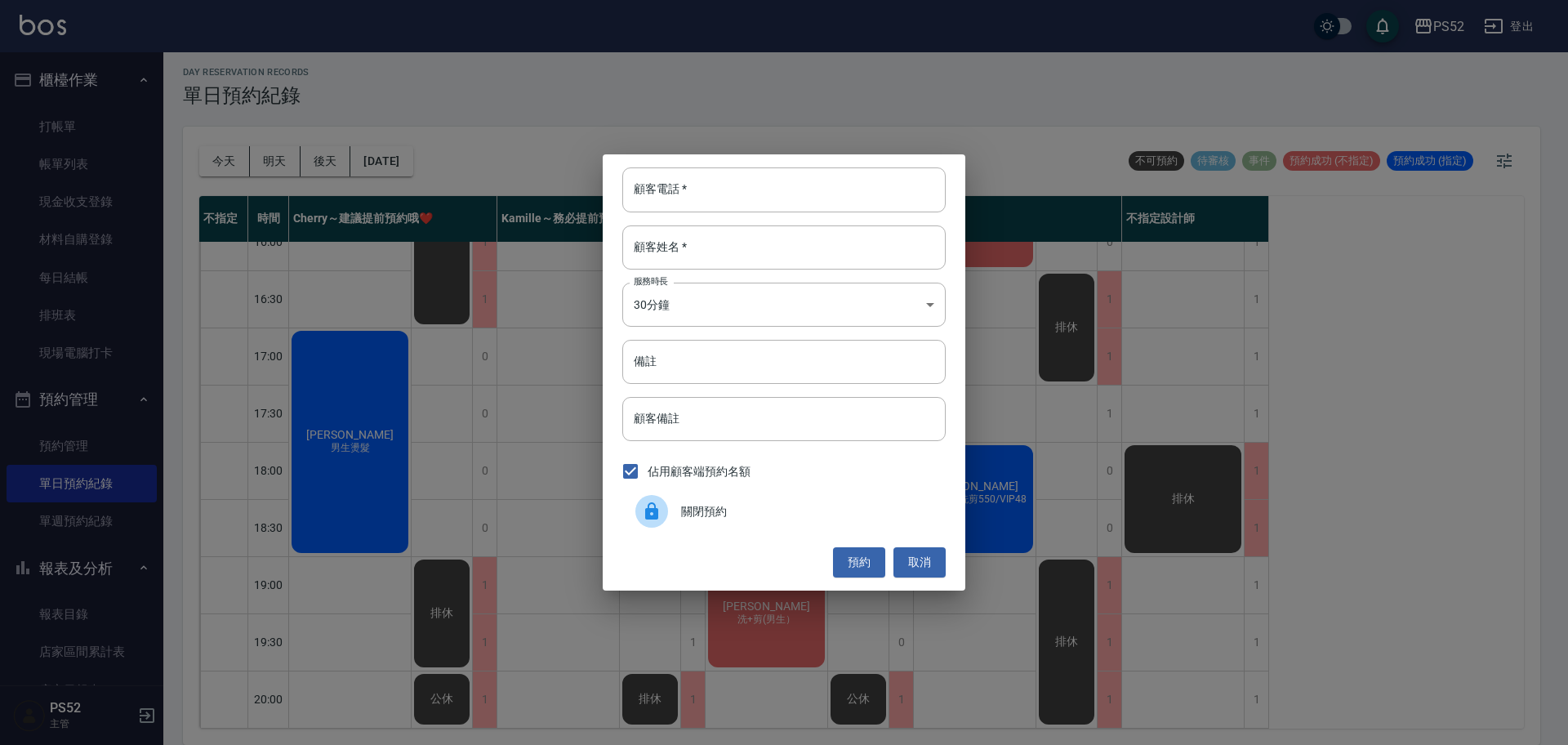
click at [724, 510] on span "關閉預約" at bounding box center [806, 512] width 252 height 17
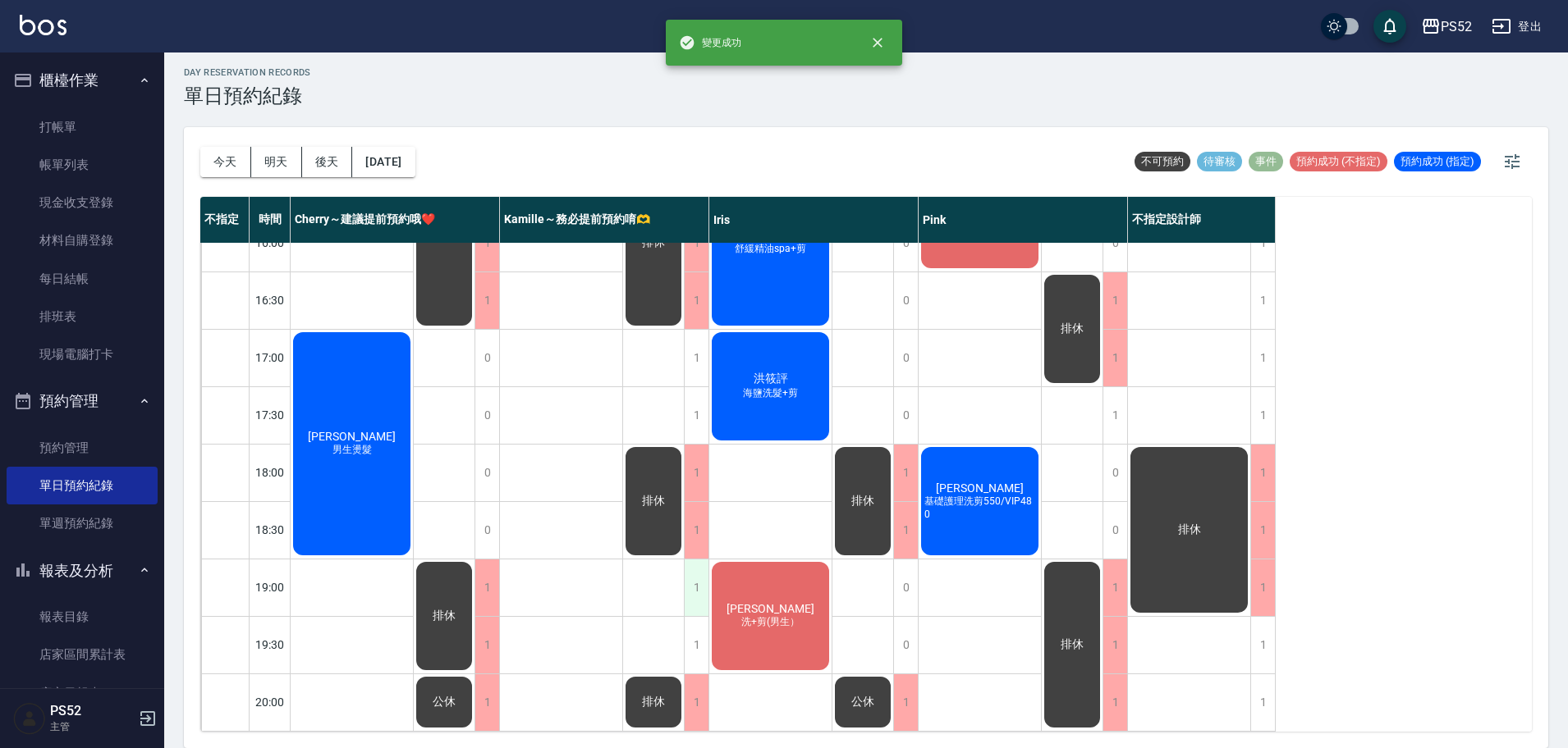
click at [693, 579] on div "1" at bounding box center [695, 588] width 25 height 57
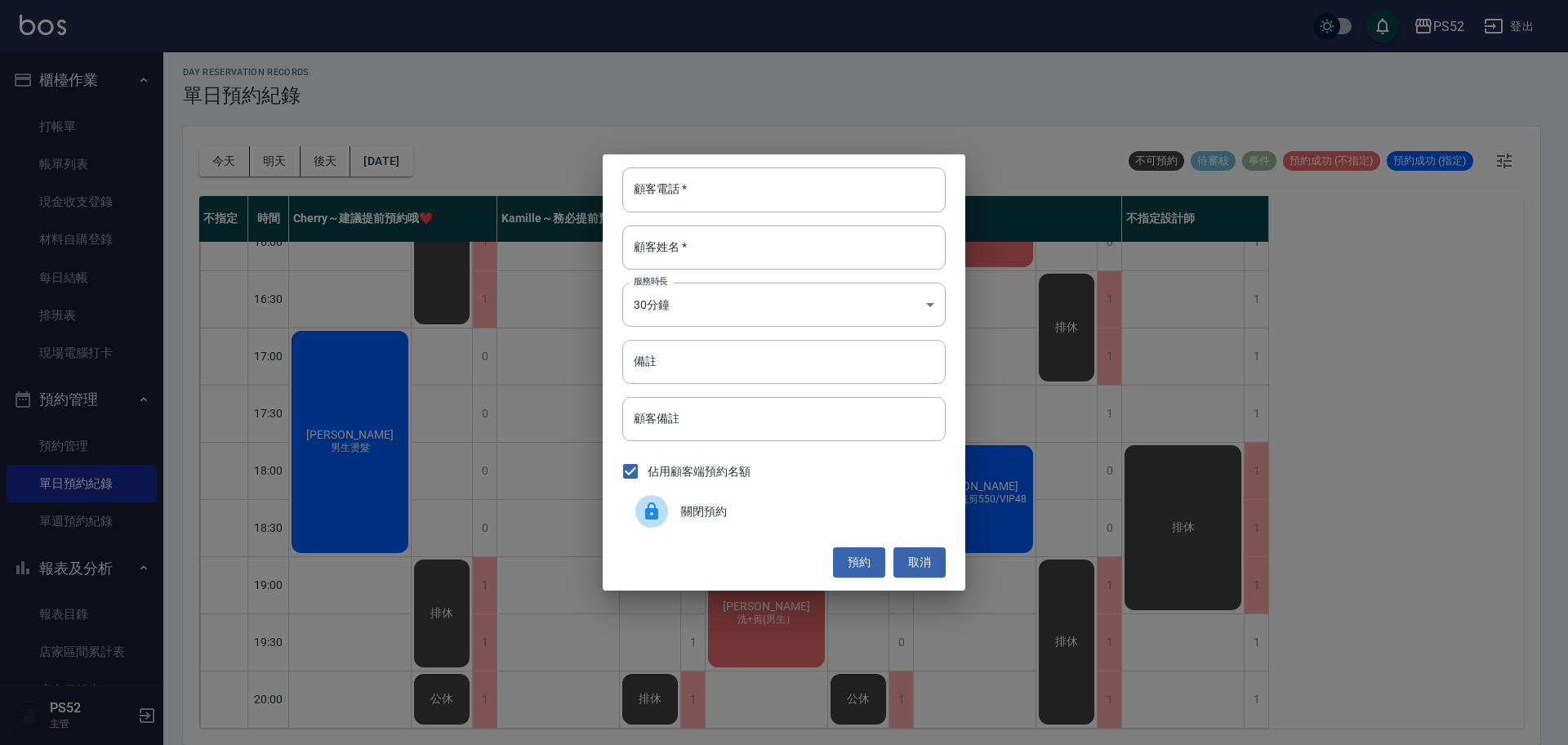
click at [702, 509] on span "關閉預約" at bounding box center [806, 512] width 252 height 17
